Goal: Navigation & Orientation: Find specific page/section

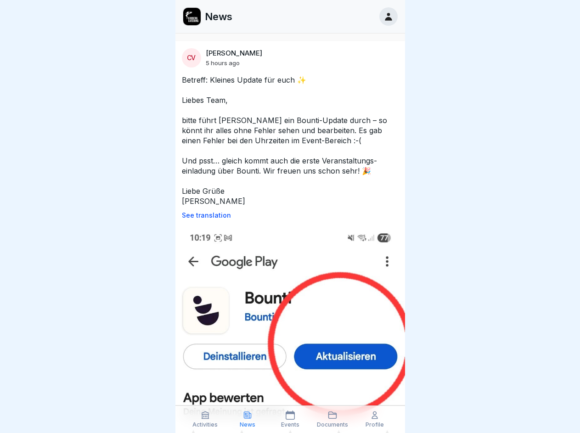
click at [286, 215] on p "See translation" at bounding box center [290, 215] width 217 height 7
click at [205, 419] on icon at bounding box center [205, 414] width 9 height 9
click at [247, 419] on icon at bounding box center [247, 414] width 9 height 9
click at [290, 419] on icon at bounding box center [290, 414] width 9 height 9
click at [332, 419] on icon at bounding box center [332, 414] width 9 height 9
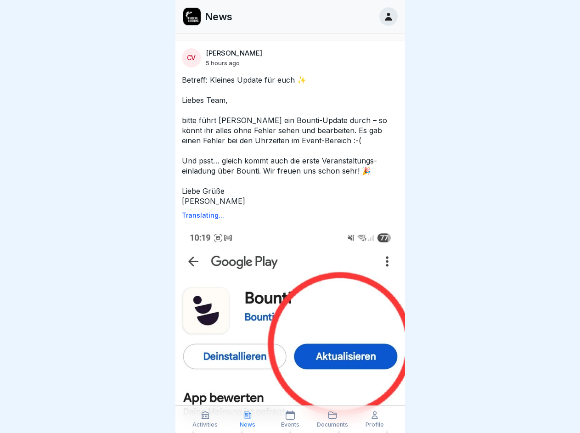
click at [375, 419] on icon at bounding box center [374, 414] width 9 height 9
